Goal: Task Accomplishment & Management: Use online tool/utility

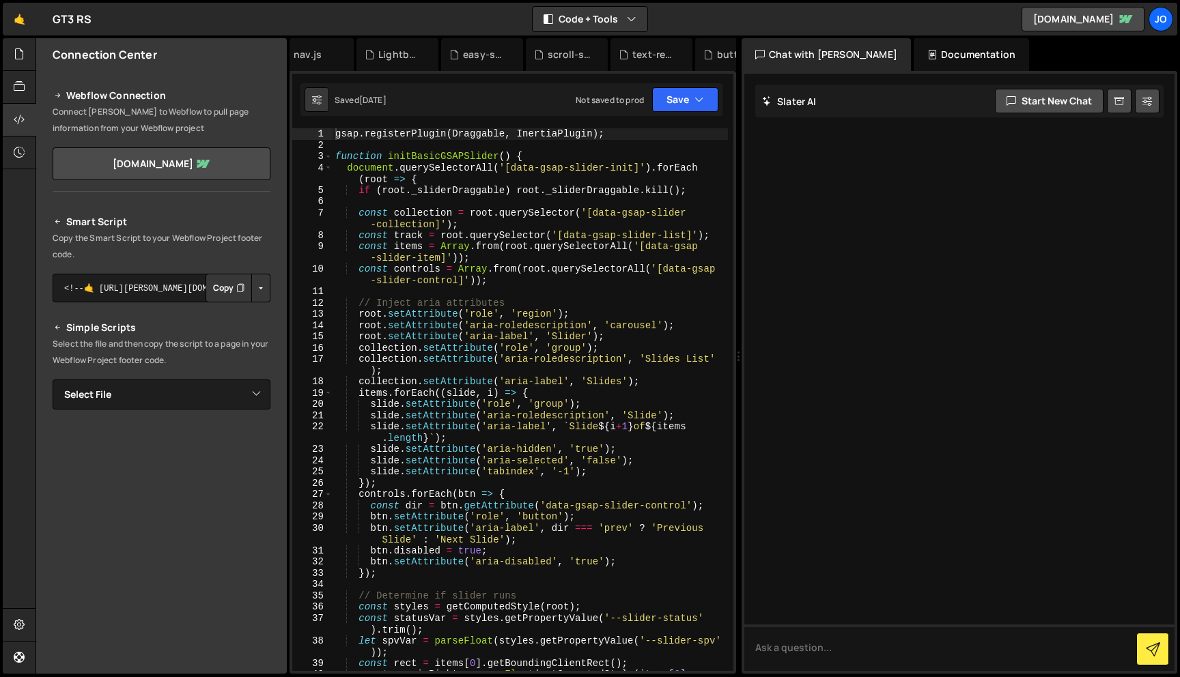
scroll to position [0, 654]
click at [683, 55] on div "New File" at bounding box center [688, 55] width 57 height 14
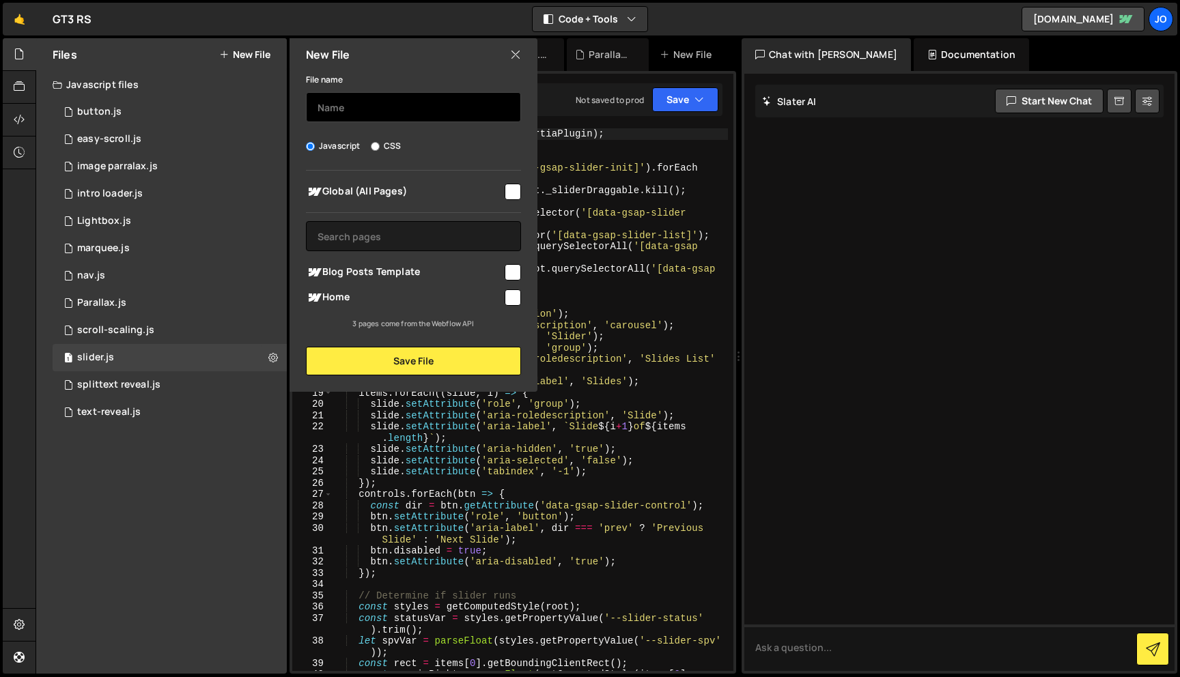
click at [389, 109] on input "text" at bounding box center [413, 107] width 215 height 30
type input "slider test"
click at [513, 195] on input "checkbox" at bounding box center [513, 192] width 16 height 16
checkbox input "true"
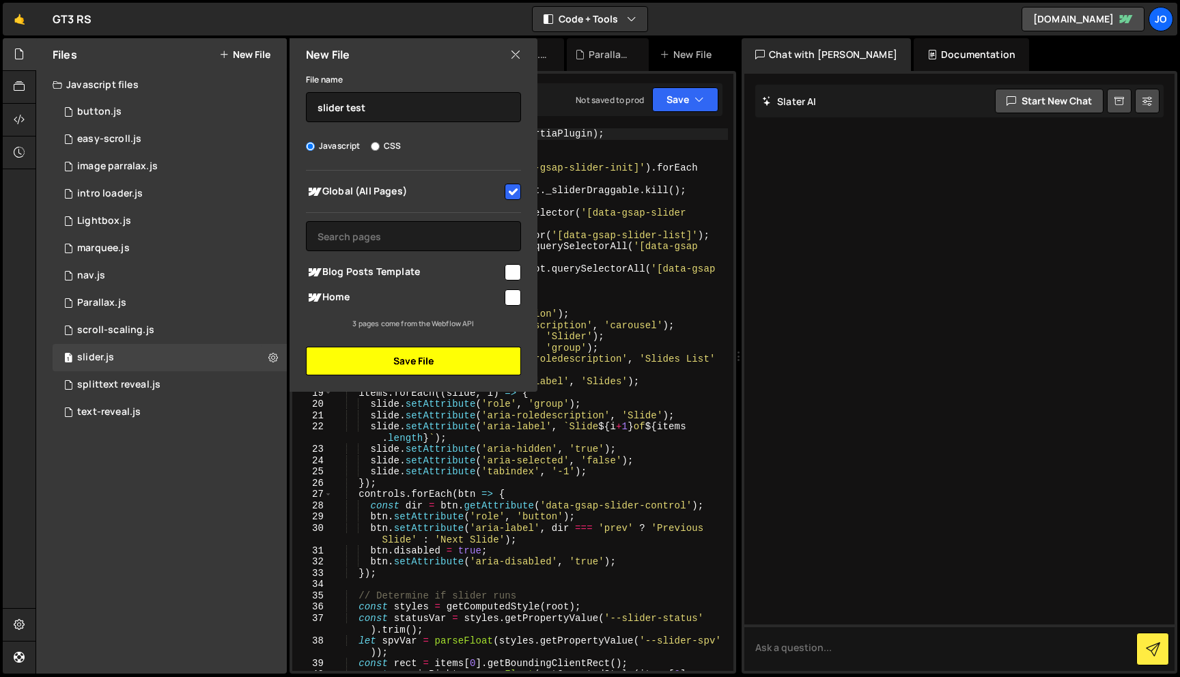
click at [444, 359] on button "Save File" at bounding box center [413, 361] width 215 height 29
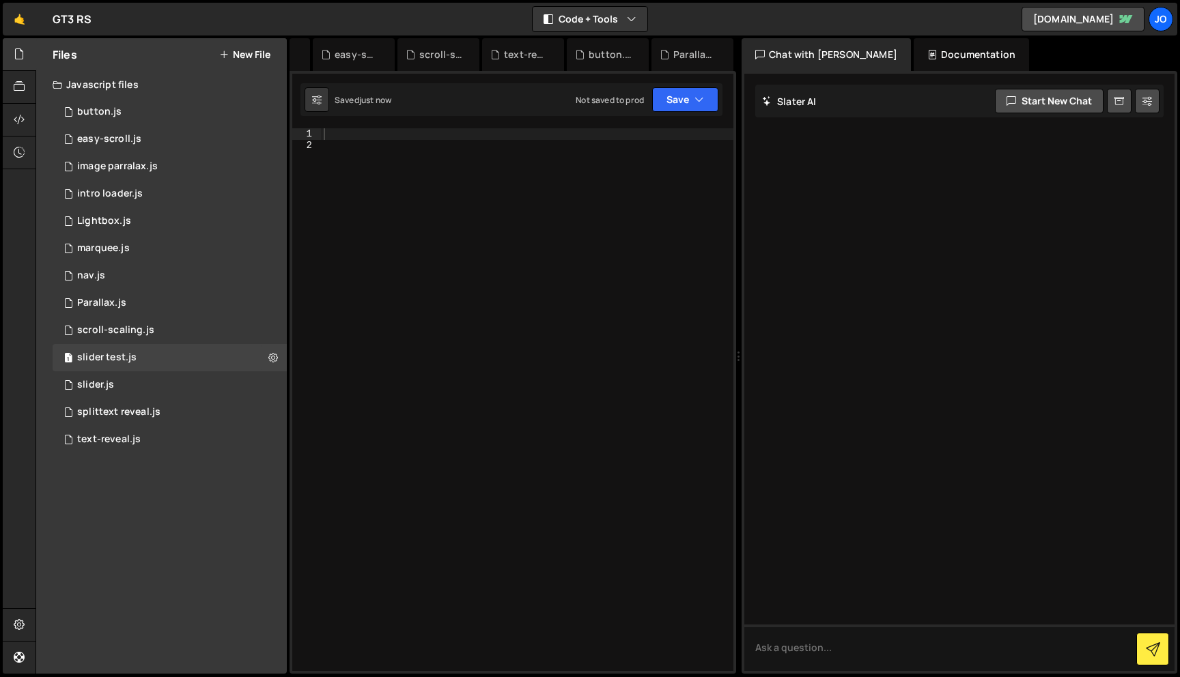
click at [429, 130] on div at bounding box center [527, 410] width 412 height 565
paste textarea "});"
type textarea "});"
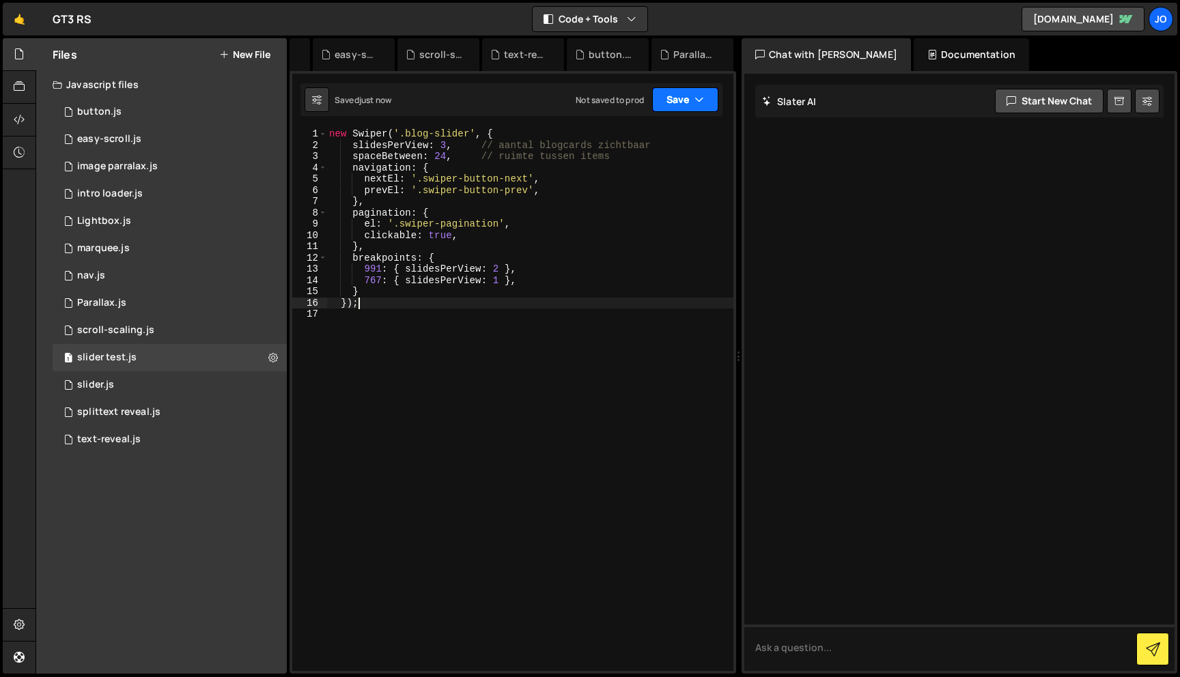
click at [701, 99] on icon "button" at bounding box center [699, 100] width 10 height 14
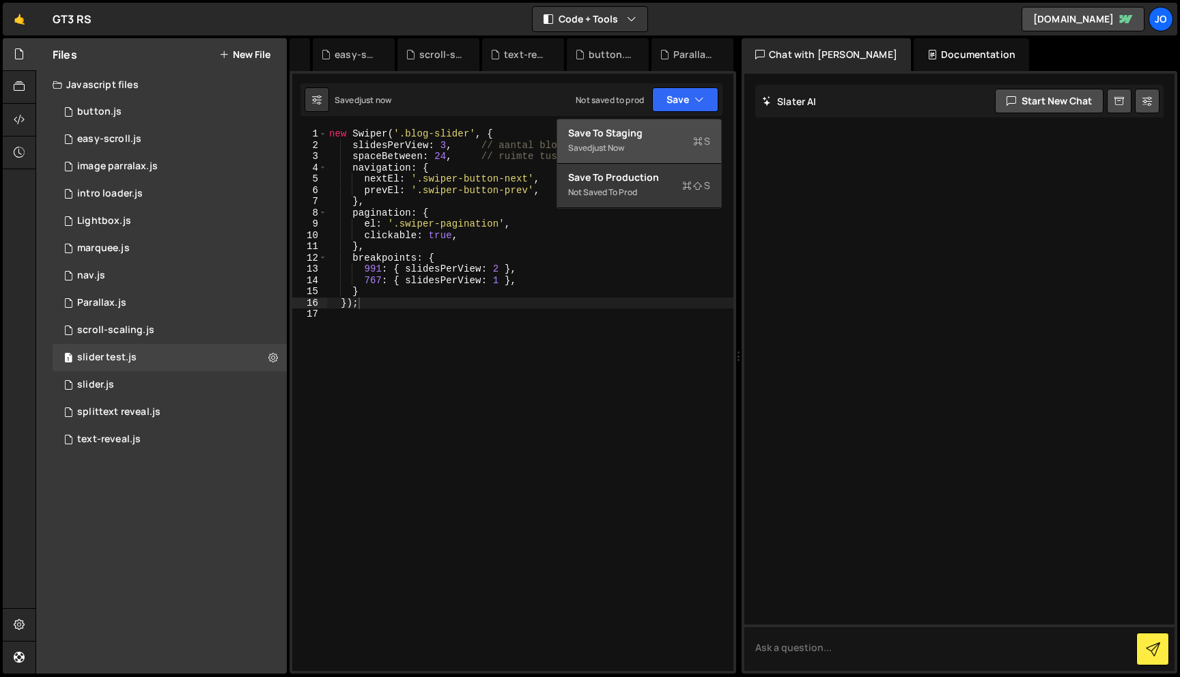
click at [659, 153] on div "Saved just now" at bounding box center [639, 148] width 142 height 16
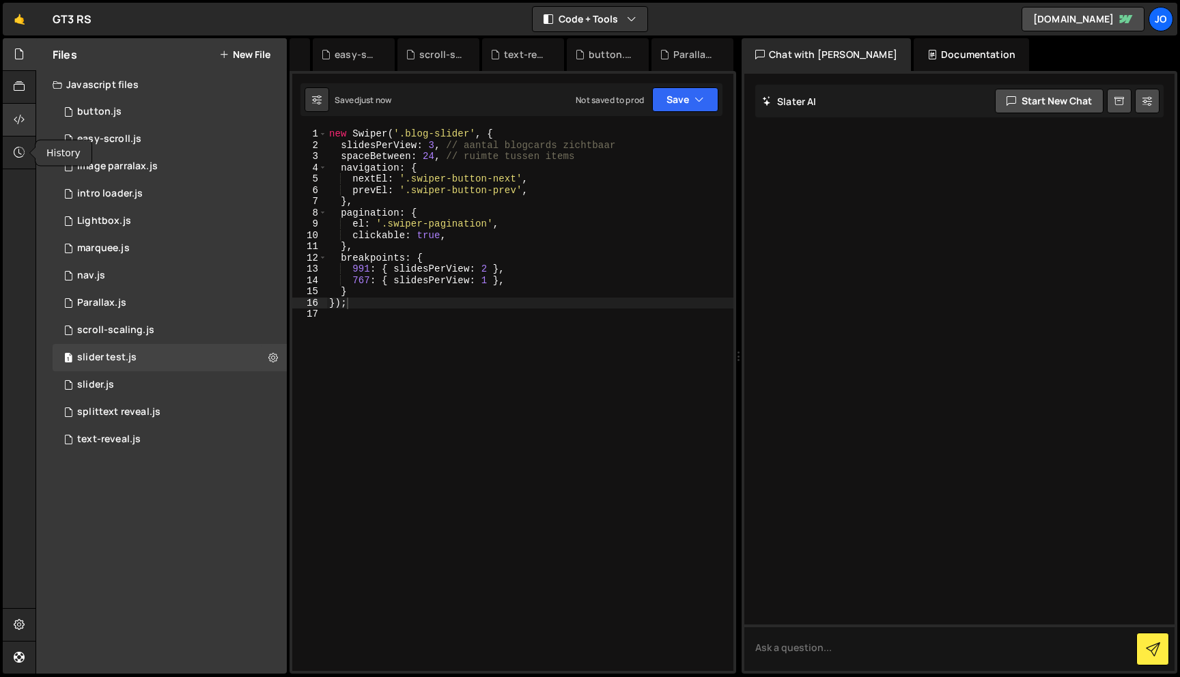
click at [20, 124] on icon at bounding box center [19, 119] width 11 height 15
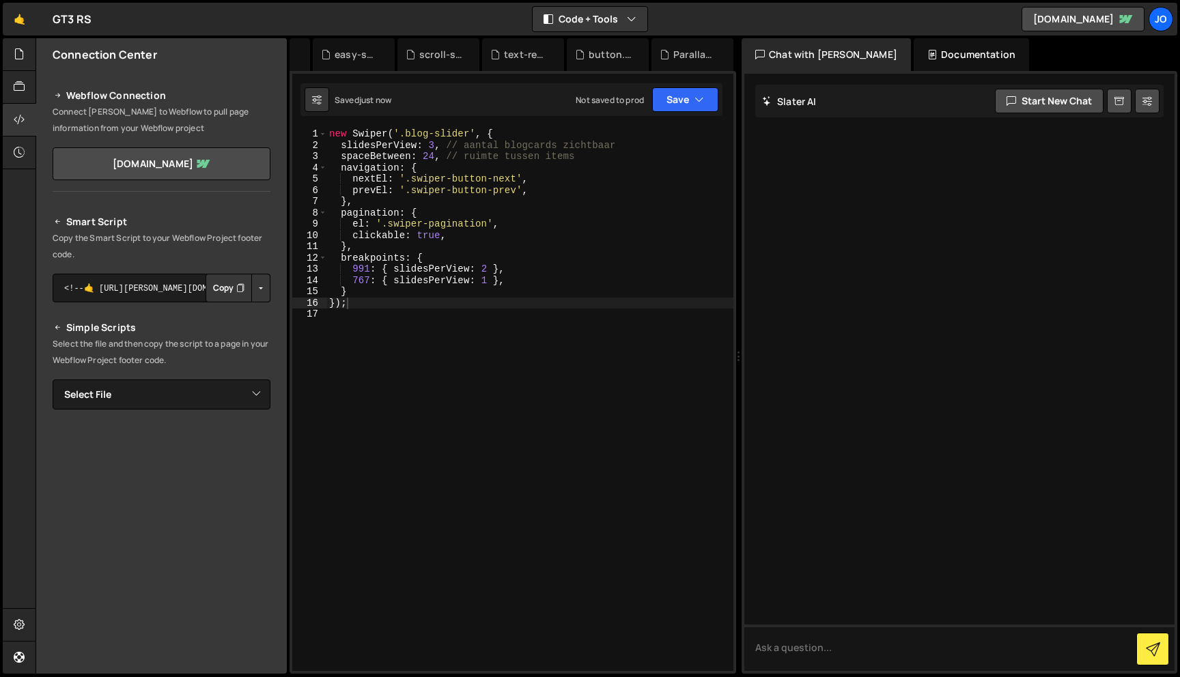
click at [257, 287] on button "Button group with nested dropdown" at bounding box center [260, 288] width 19 height 29
click at [240, 401] on select "Select File button.js easy-scroll.js image parralax.js intro loader.js Lightbox…" at bounding box center [162, 395] width 218 height 30
select select "46726"
click at [53, 380] on select "Select File button.js easy-scroll.js image parralax.js intro loader.js Lightbox…" at bounding box center [162, 395] width 218 height 30
click at [253, 435] on button "Button group with nested dropdown" at bounding box center [260, 441] width 19 height 29
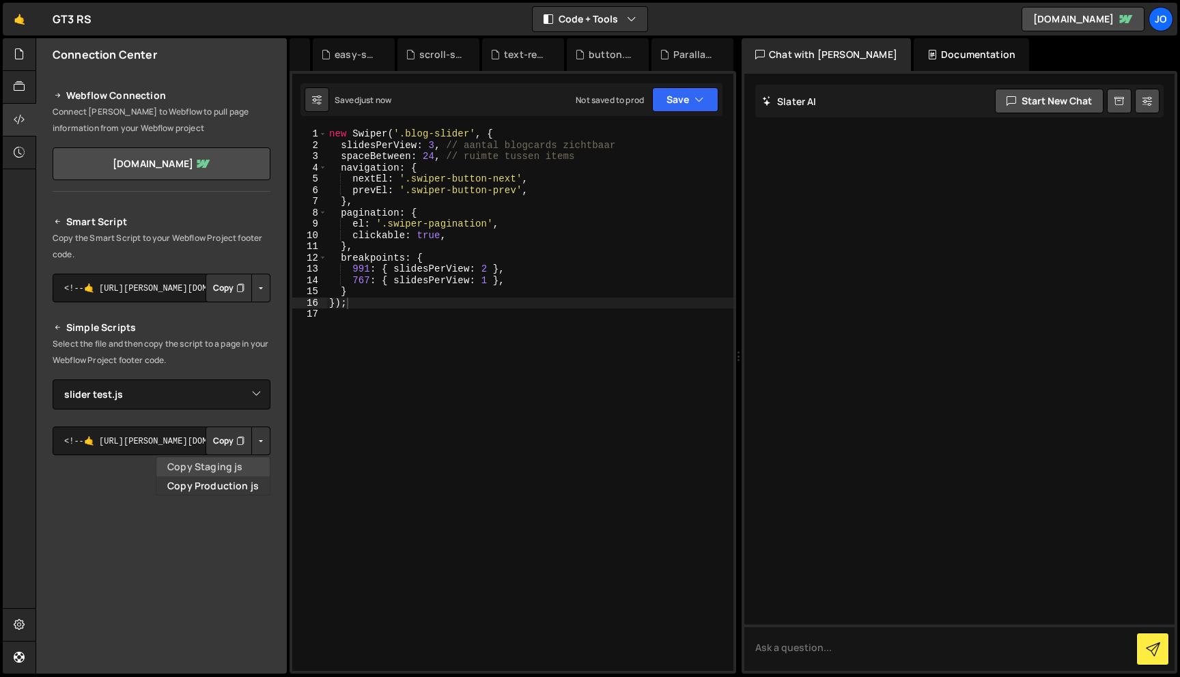
click at [231, 467] on link "Copy Staging js" at bounding box center [212, 466] width 113 height 19
